Goal: Find specific page/section: Find specific page/section

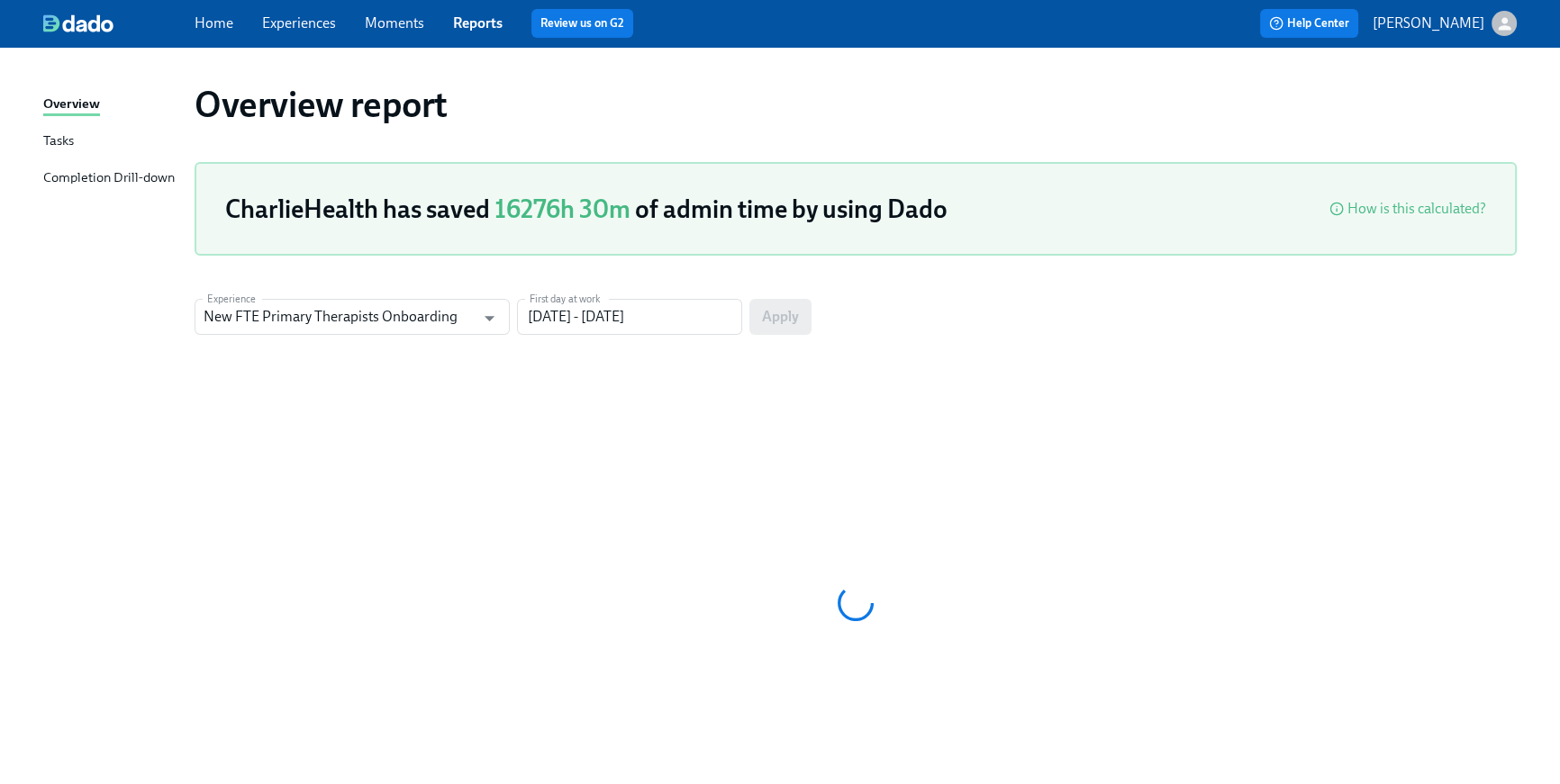
click at [199, 27] on link "Home" at bounding box center [213, 23] width 39 height 17
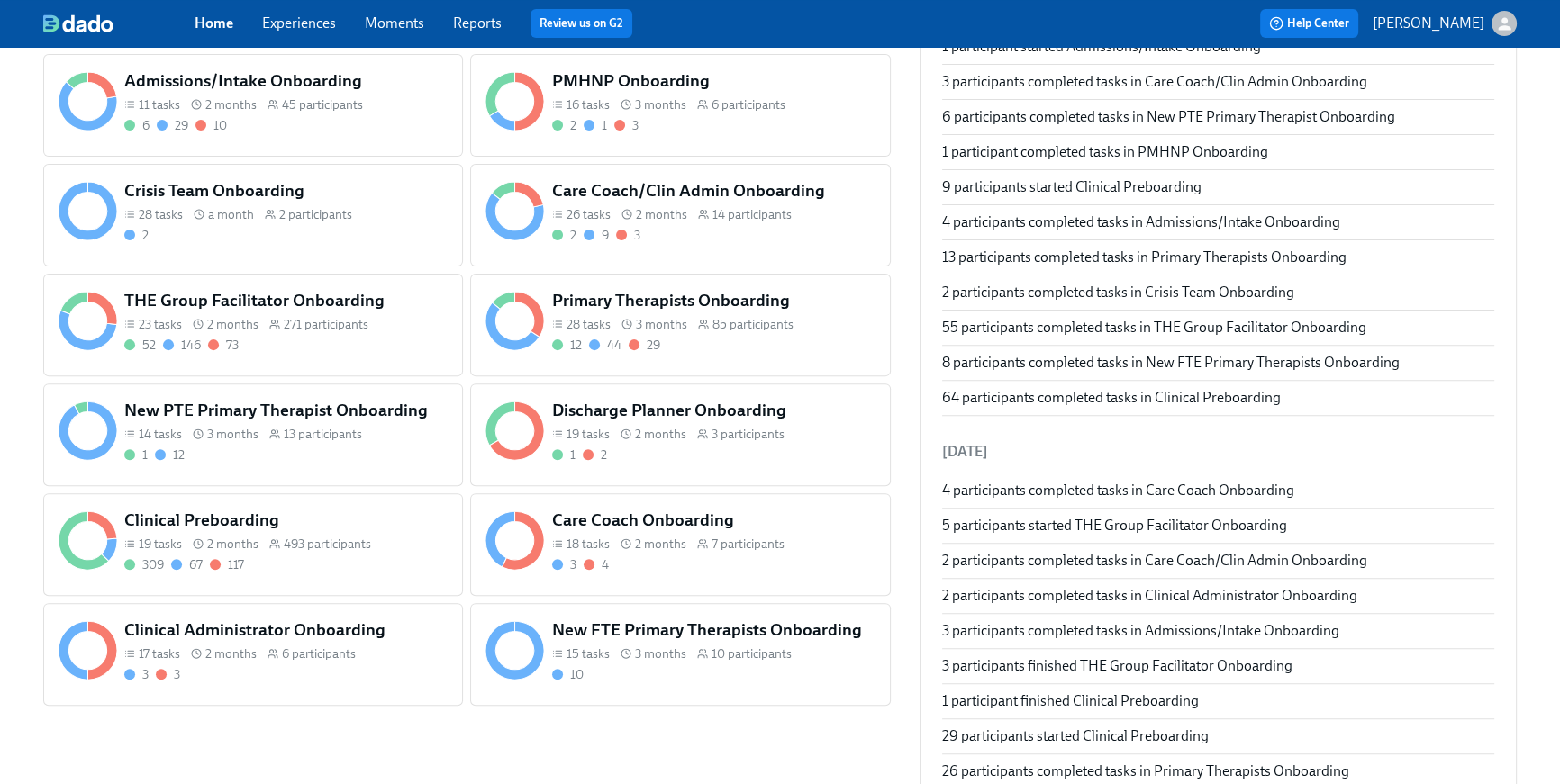
scroll to position [795, 0]
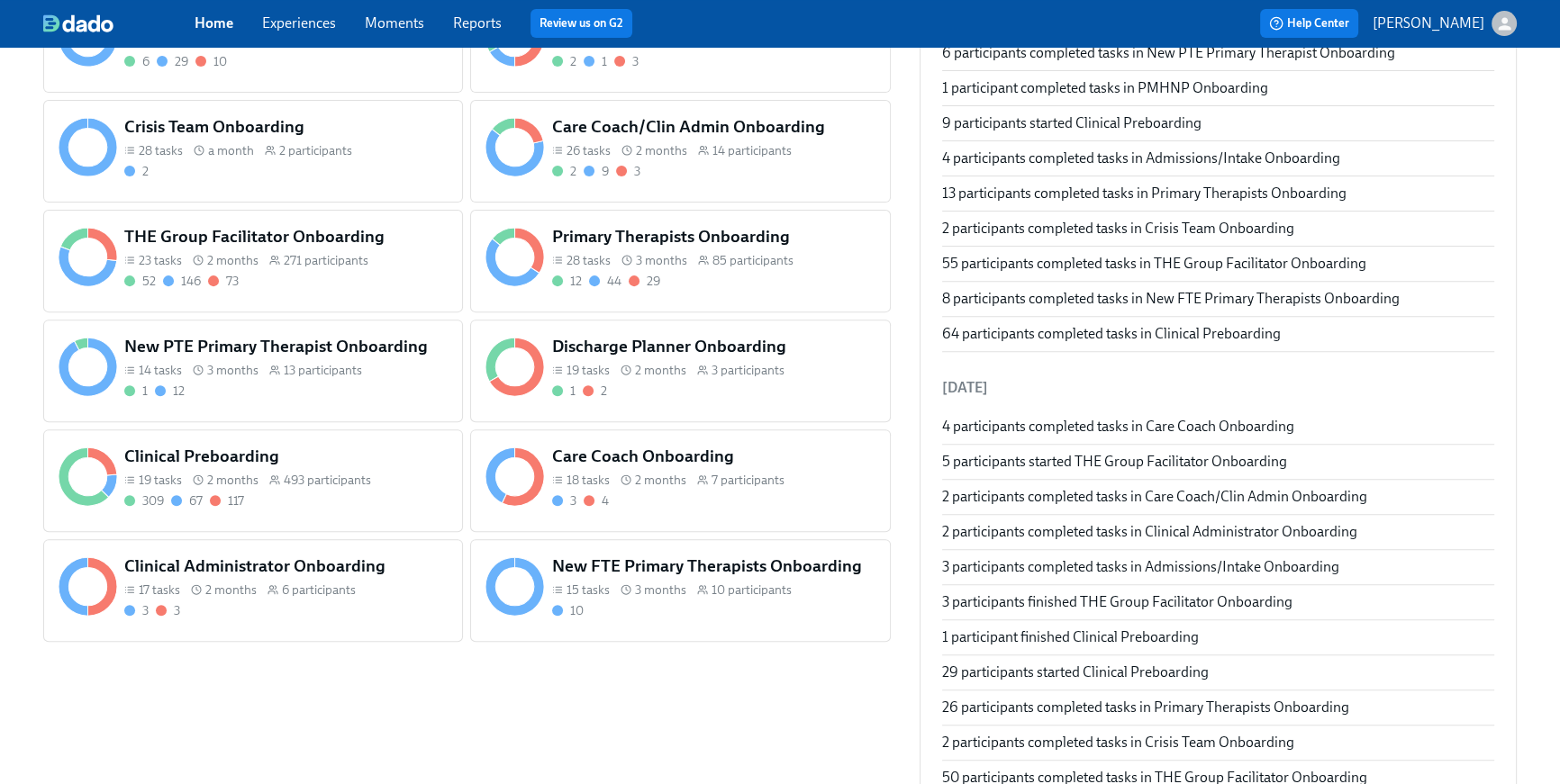
click at [395, 502] on div "309 67 117" at bounding box center [286, 501] width 323 height 17
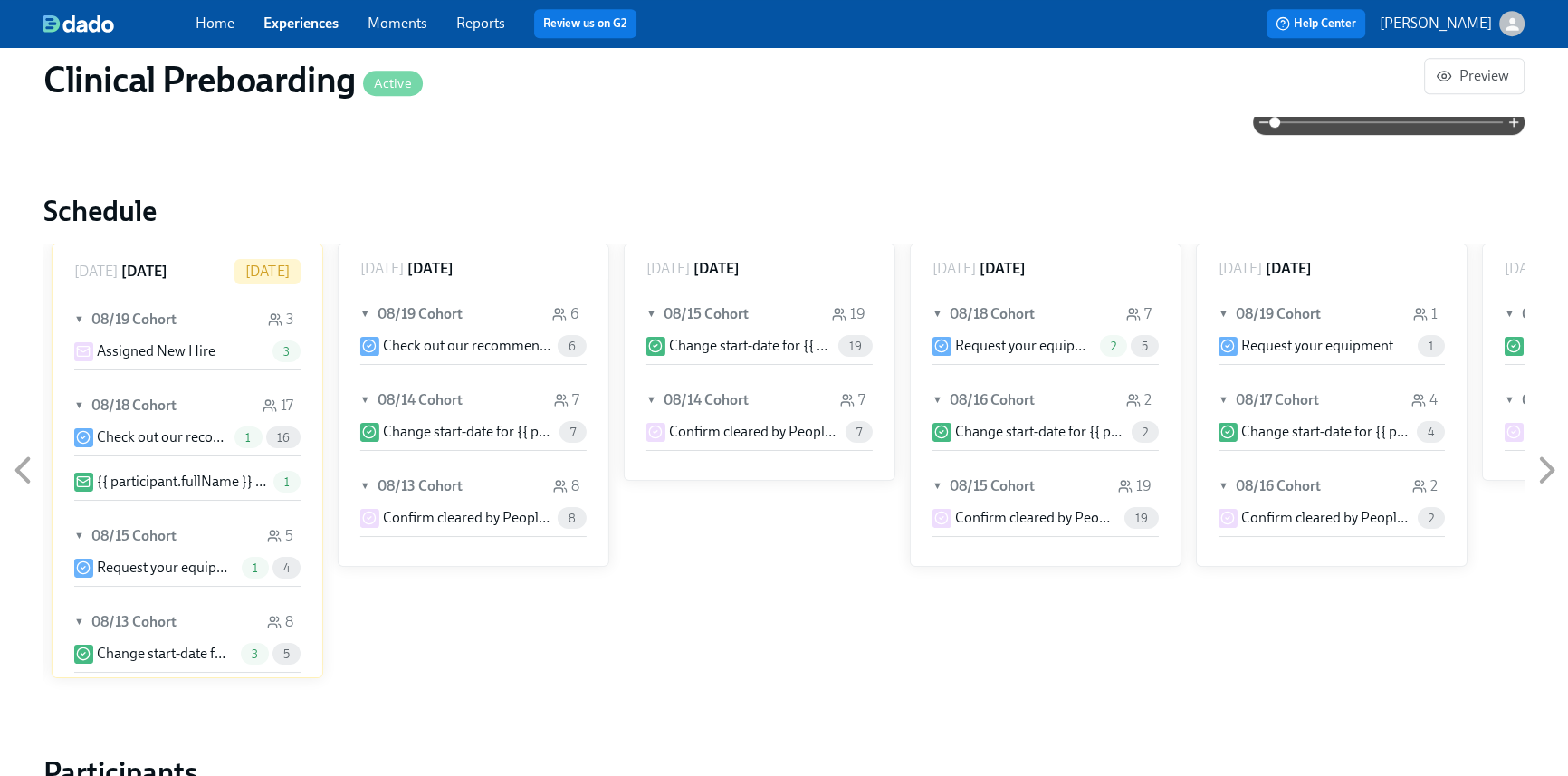
scroll to position [1487, 0]
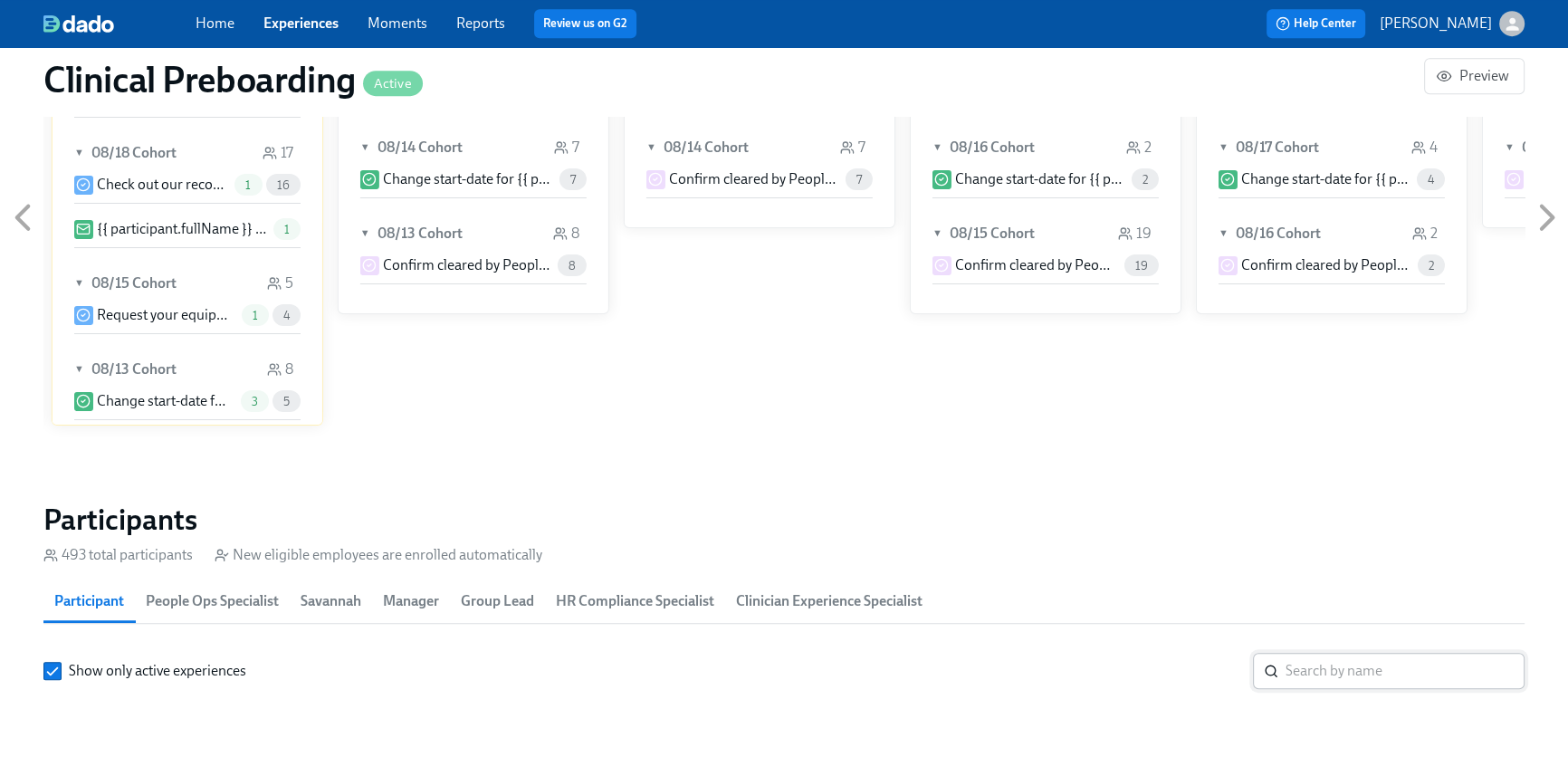
click at [1315, 653] on input "search" at bounding box center [1405, 671] width 239 height 36
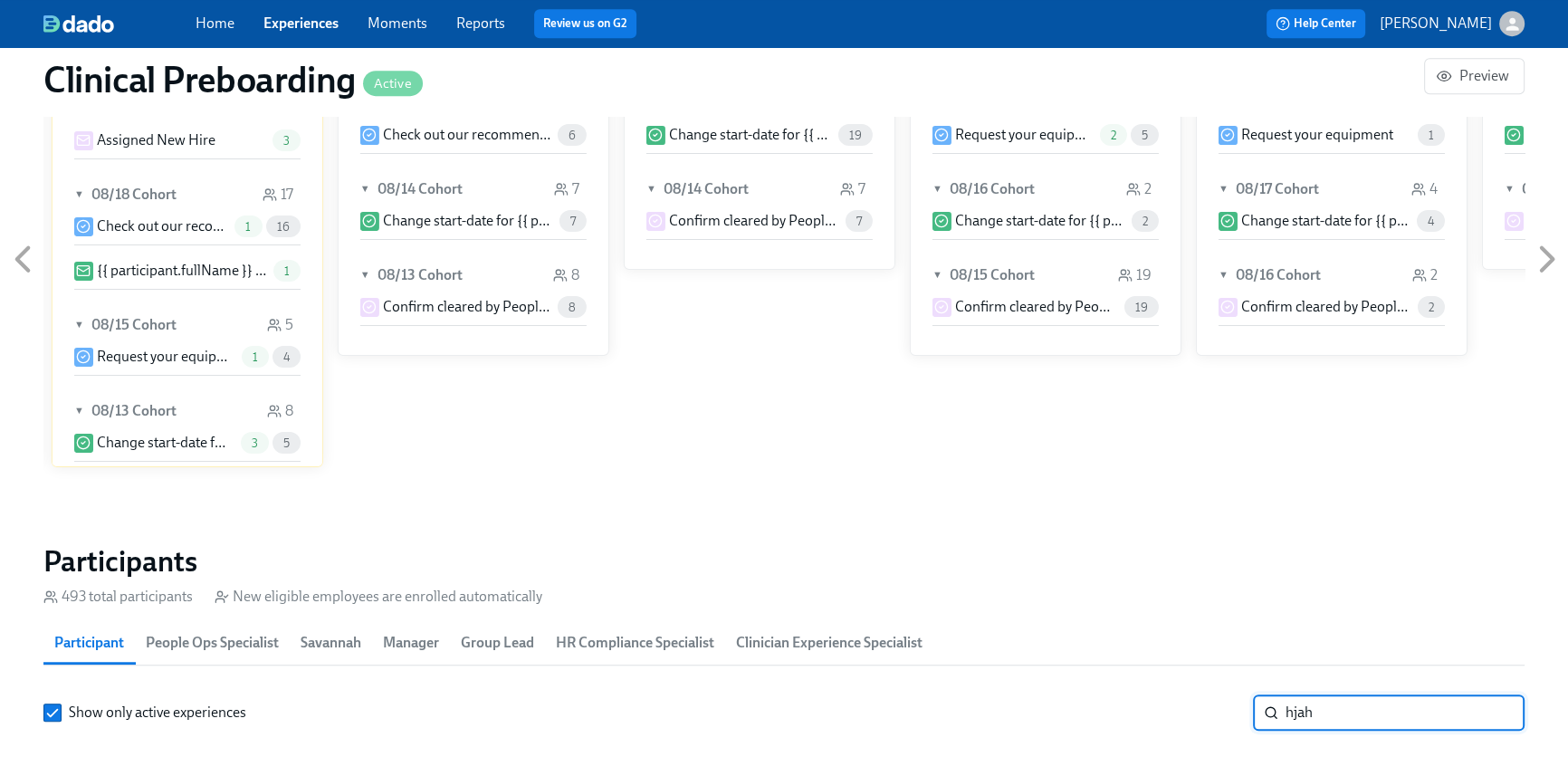
scroll to position [1569, 0]
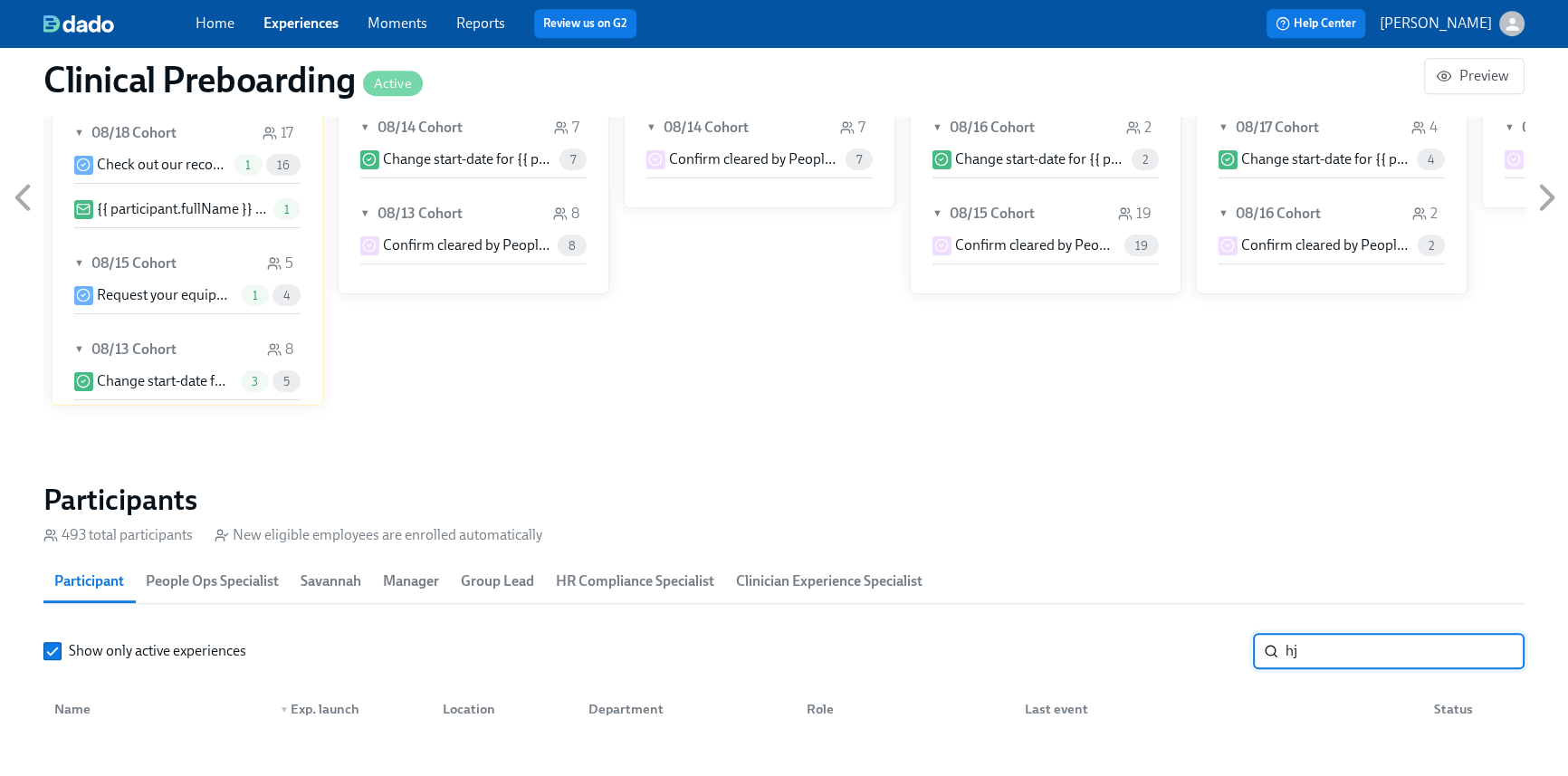
type input "h"
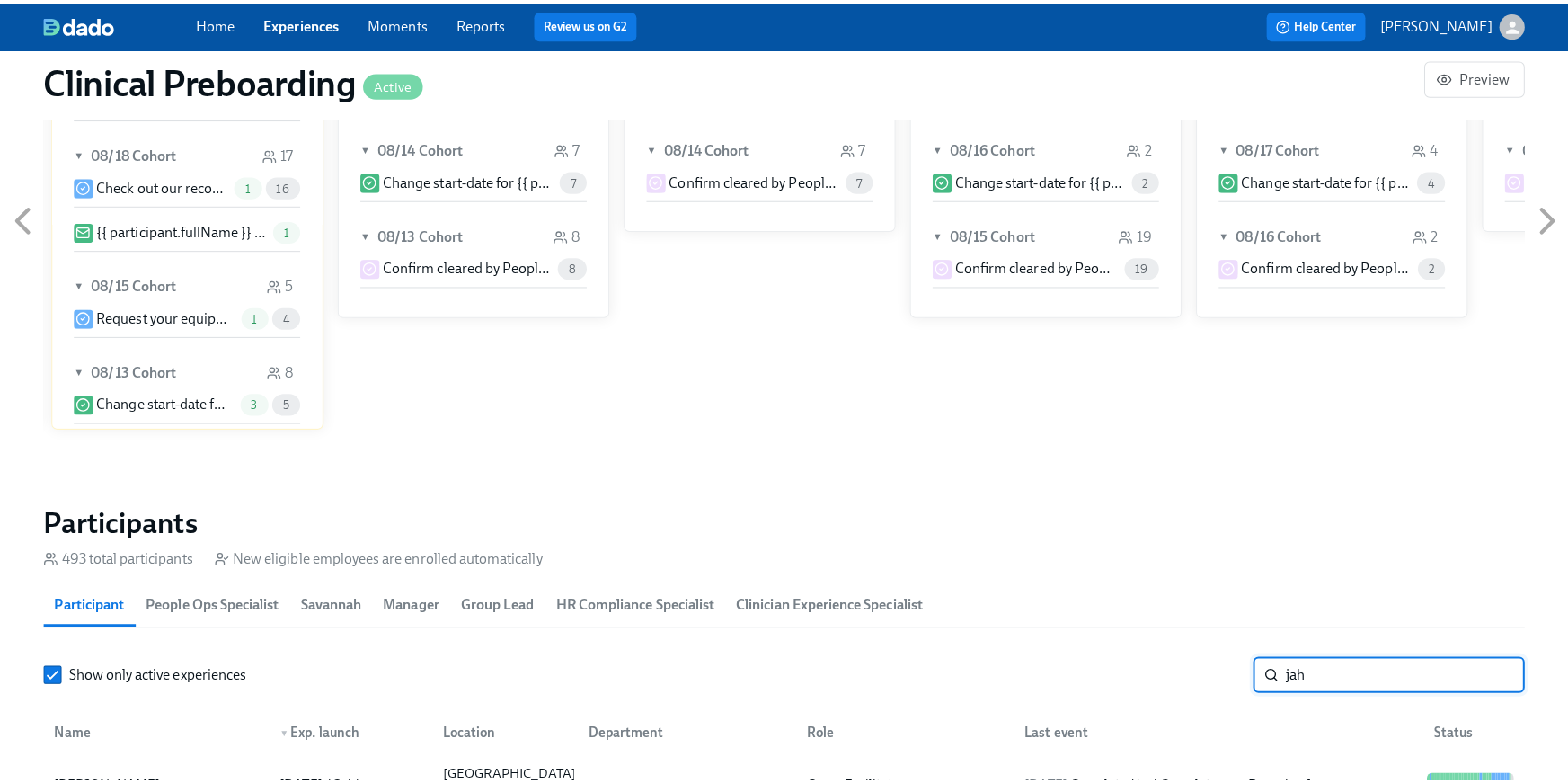
scroll to position [1571, 0]
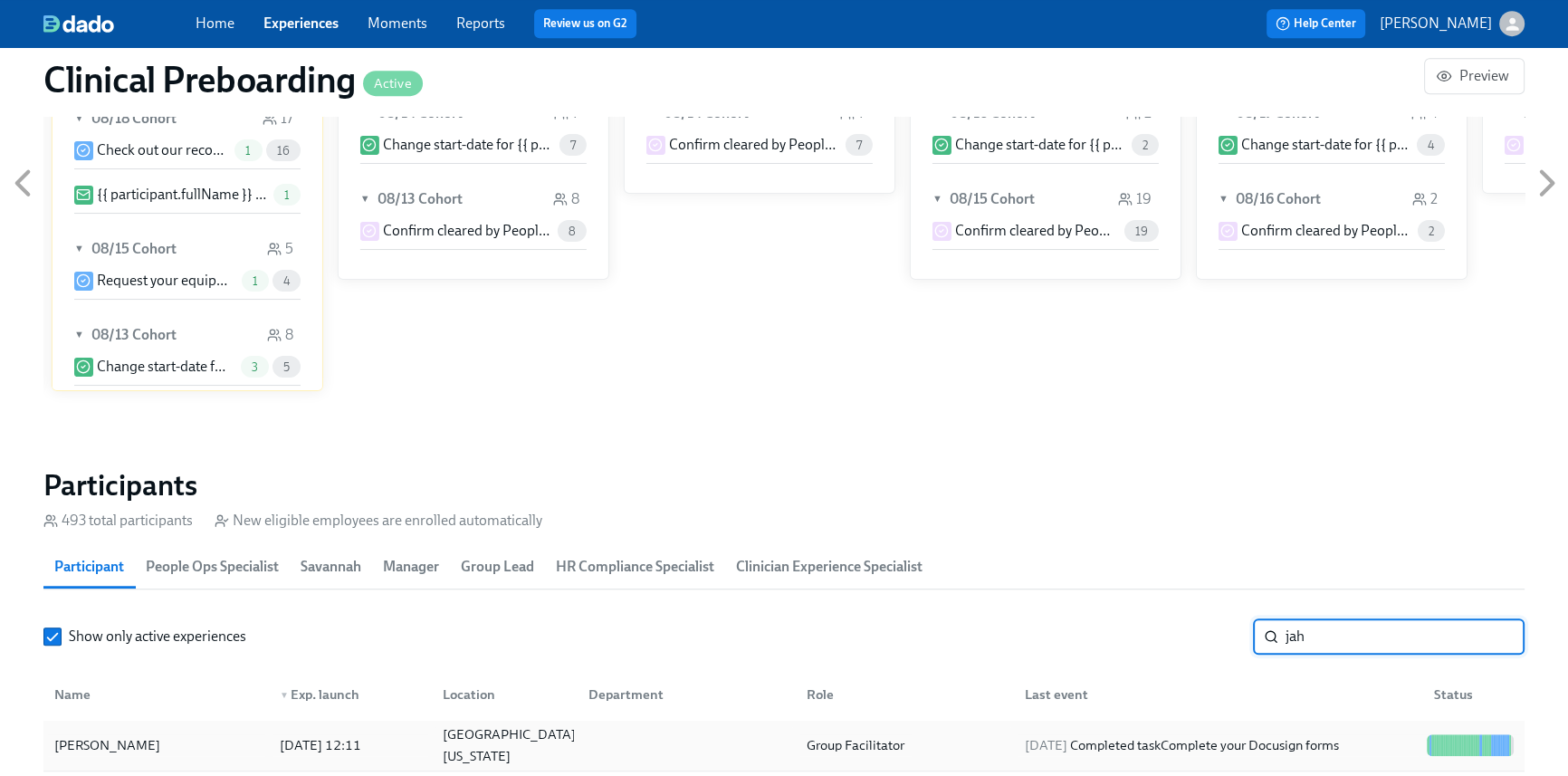
type input "jah"
click at [997, 732] on div "Group Facilitator" at bounding box center [900, 745] width 218 height 36
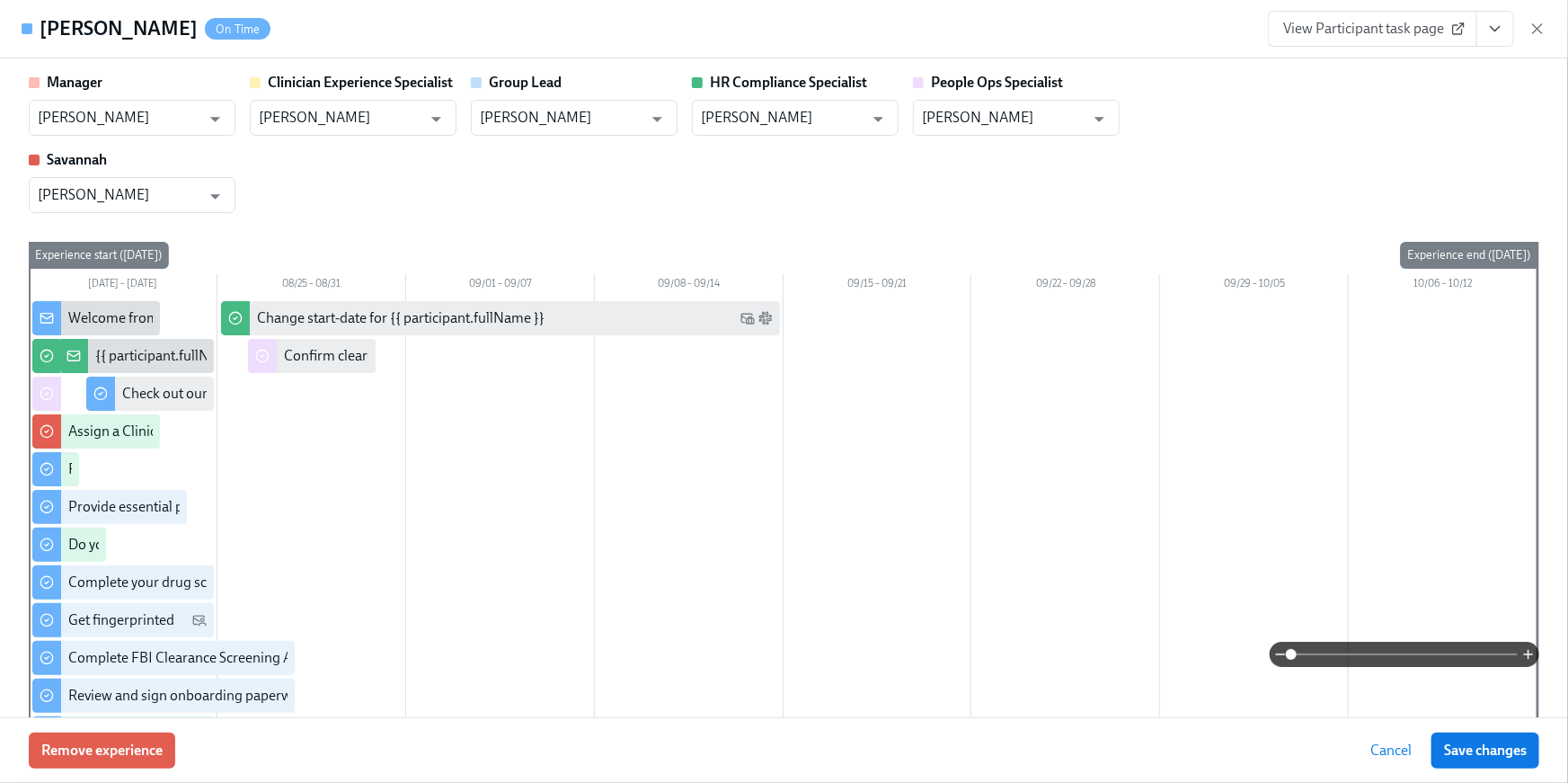
click at [1432, 36] on span "View Participant task page" at bounding box center [1373, 29] width 179 height 18
